Goal: Transaction & Acquisition: Book appointment/travel/reservation

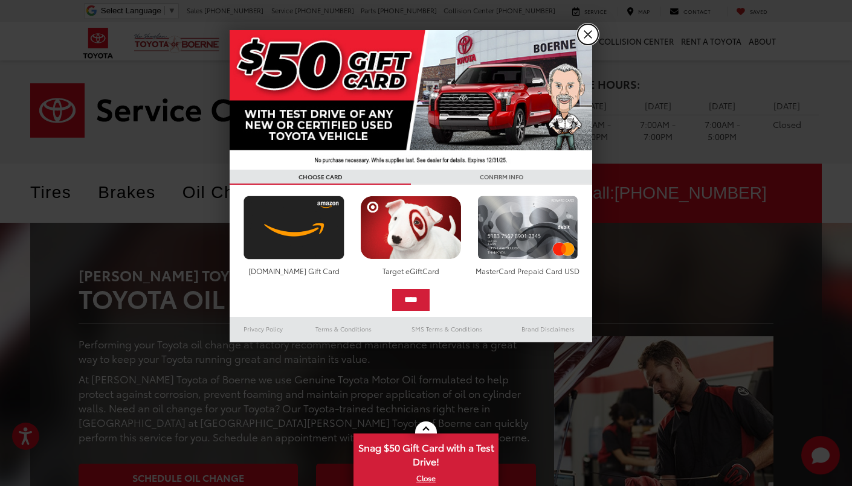
click at [590, 42] on link "X" at bounding box center [587, 34] width 21 height 21
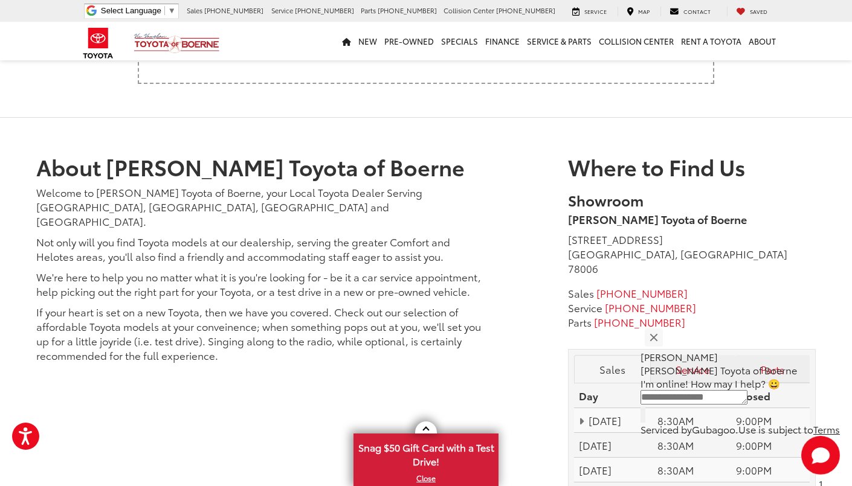
scroll to position [2007, 0]
click at [728, 285] on div "Sales 726-222-1164" at bounding box center [692, 292] width 248 height 14
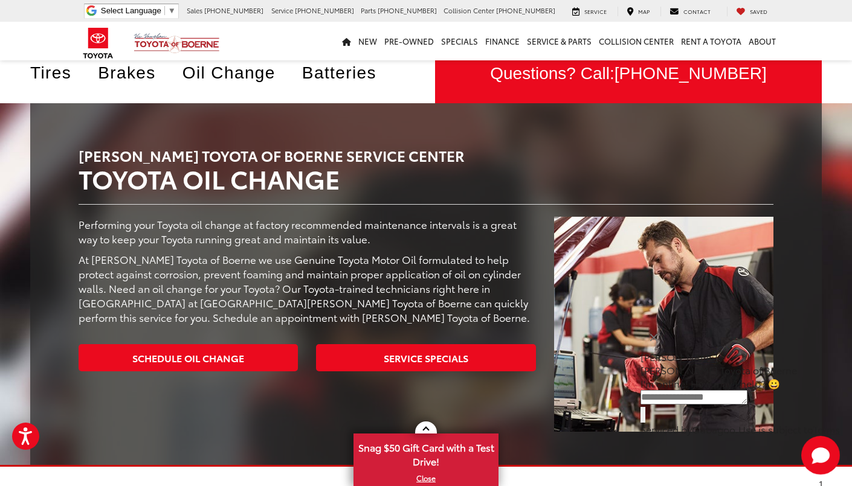
scroll to position [138, 0]
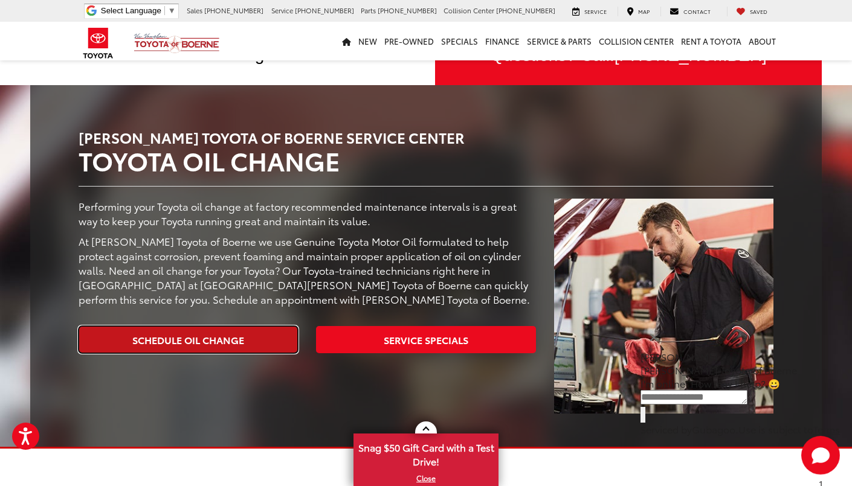
click at [236, 346] on link "Schedule Oil Change" at bounding box center [188, 339] width 219 height 27
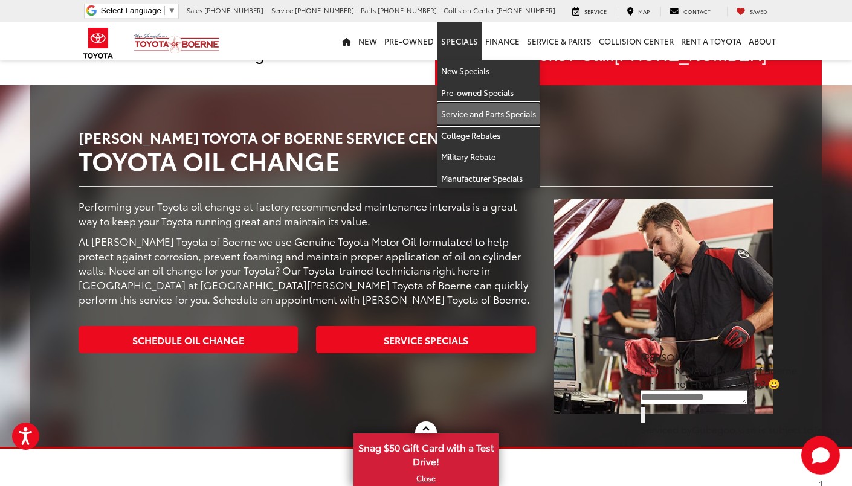
click at [467, 114] on link "Service and Parts Specials" at bounding box center [488, 114] width 102 height 22
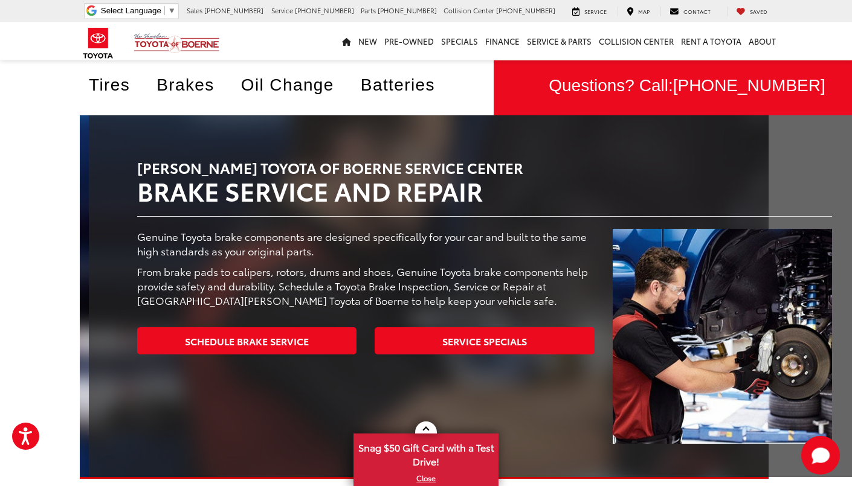
scroll to position [108, 0]
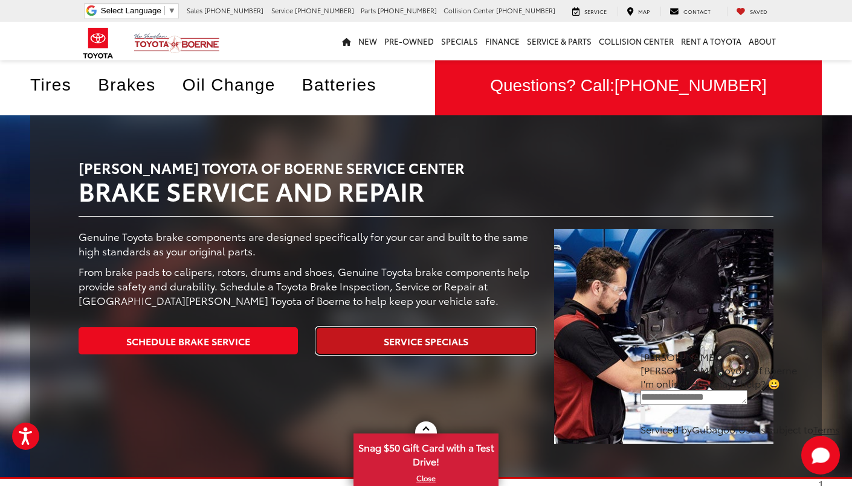
click at [435, 339] on link "Service Specials" at bounding box center [425, 340] width 219 height 27
